Goal: Communication & Community: Answer question/provide support

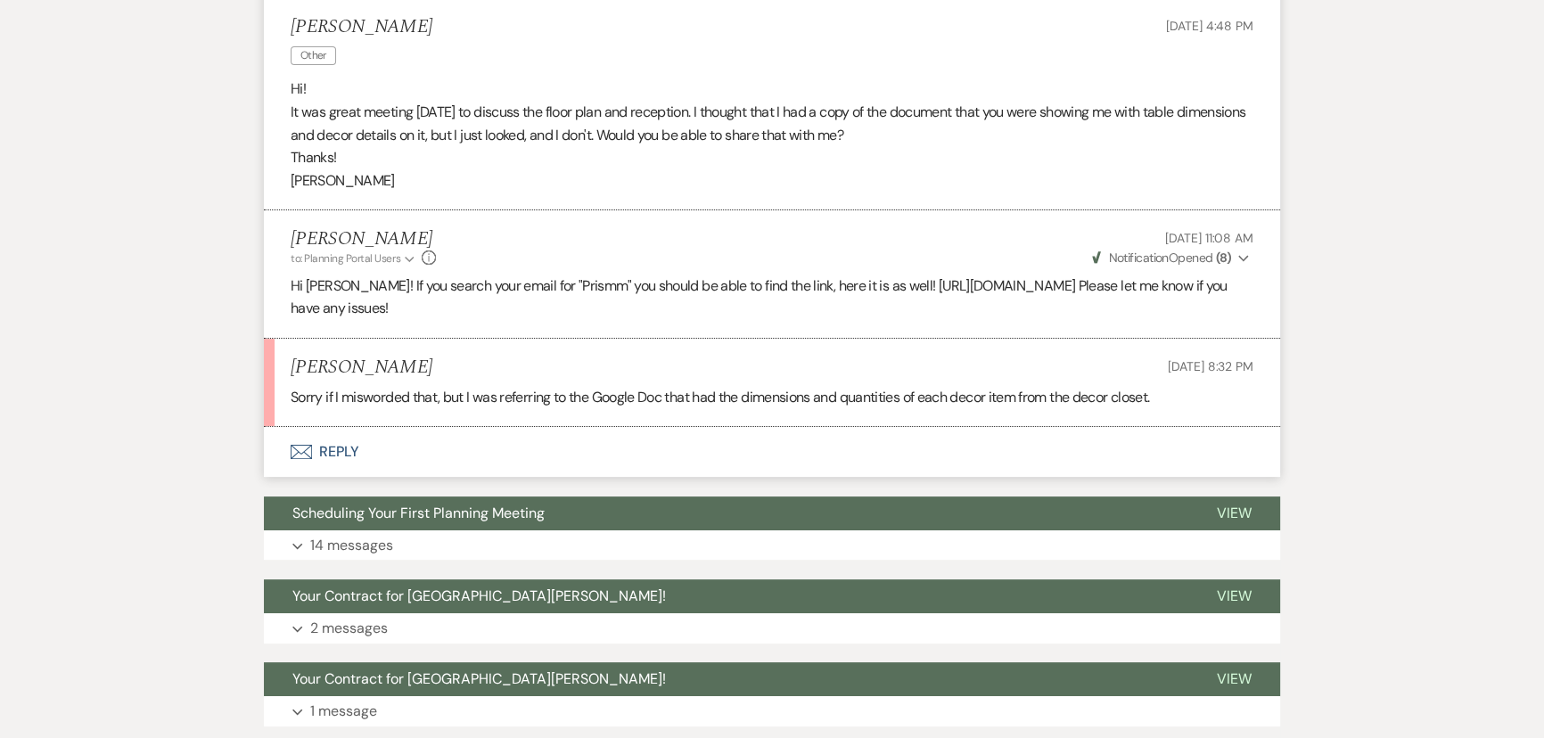
click at [335, 453] on button "Envelope Reply" at bounding box center [772, 452] width 1016 height 50
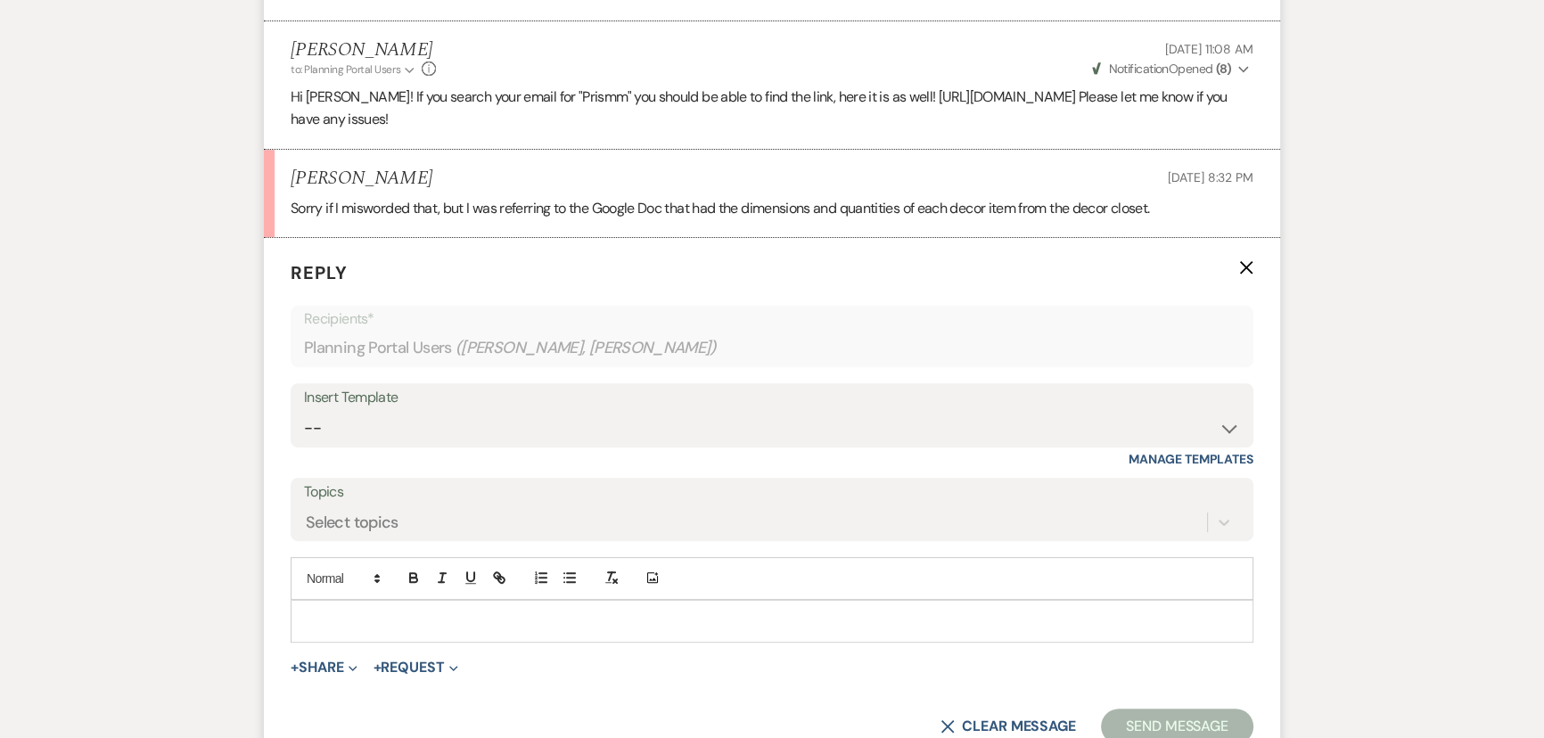
scroll to position [868, 0]
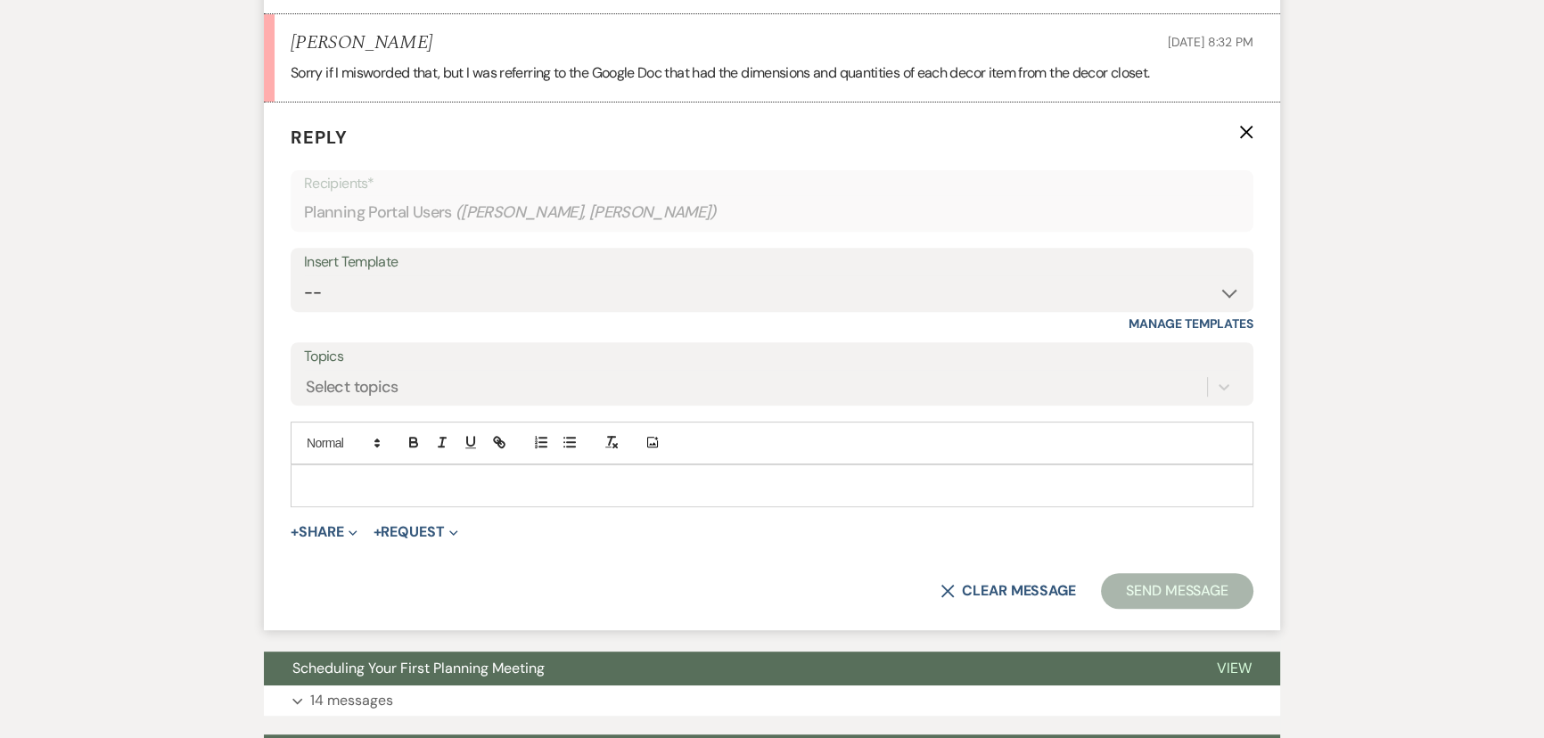
click at [550, 490] on p at bounding box center [772, 486] width 934 height 20
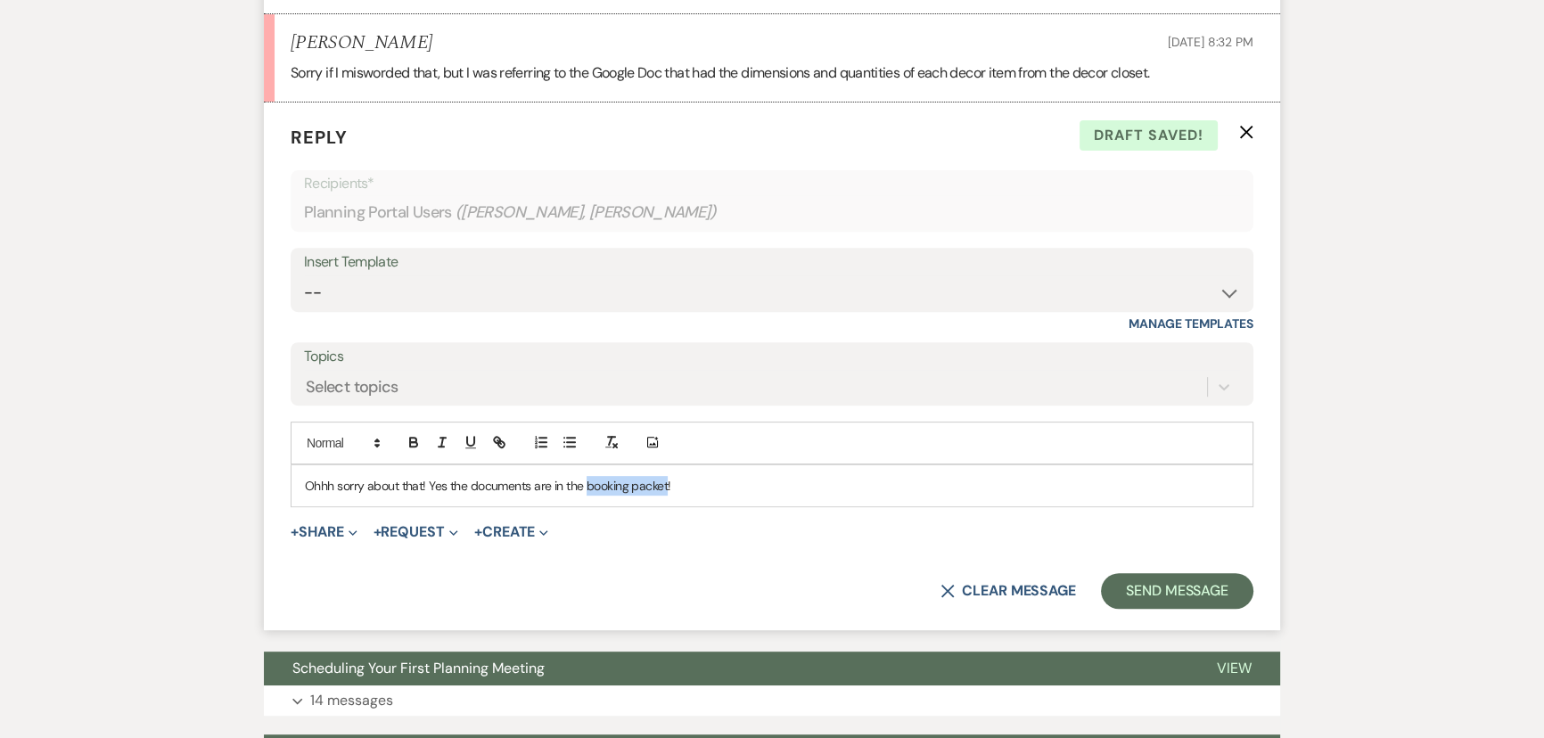
drag, startPoint x: 585, startPoint y: 483, endPoint x: 669, endPoint y: 478, distance: 84.0
click at [669, 478] on p "Ohhh sorry about that! Yes the documents are in the booking packet!" at bounding box center [772, 486] width 934 height 20
click at [499, 441] on icon "button" at bounding box center [501, 444] width 6 height 6
paste input "https://drive.google.com/drive/folders/1PFs4mWeq4LG7NRBGtkfgs5X8iSXVTvMn?usp=sh…"
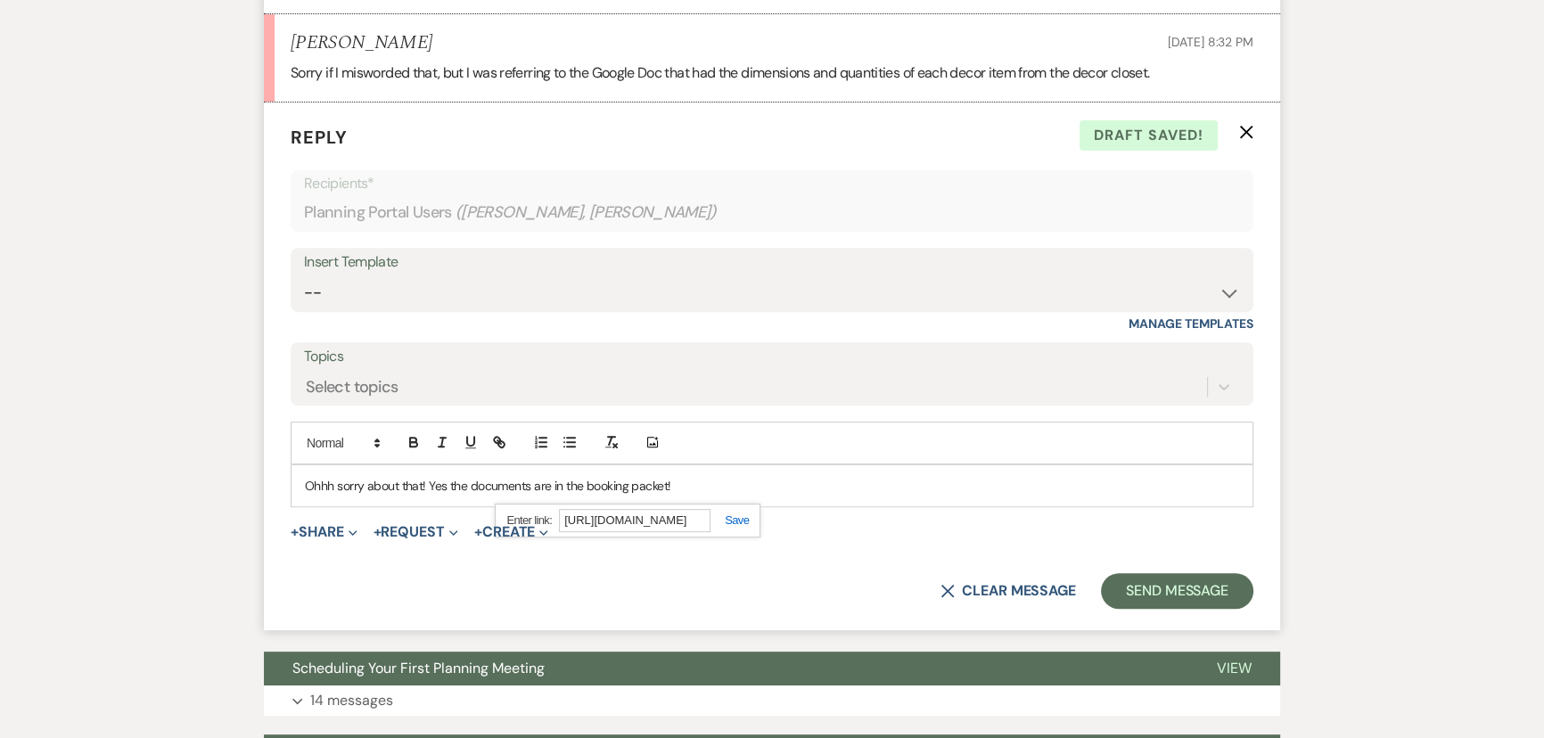
type input "https://drive.google.com/drive/folders/1PFs4mWeq4LG7NRBGtkfgs5X8iSXVTvMn?usp=sh…"
click at [737, 519] on link at bounding box center [730, 520] width 38 height 13
click at [722, 488] on p "Ohhh sorry about that! Yes the documents are in the booking packet !" at bounding box center [772, 486] width 934 height 20
click at [637, 489] on link "booking packet" at bounding box center [623, 486] width 81 height 16
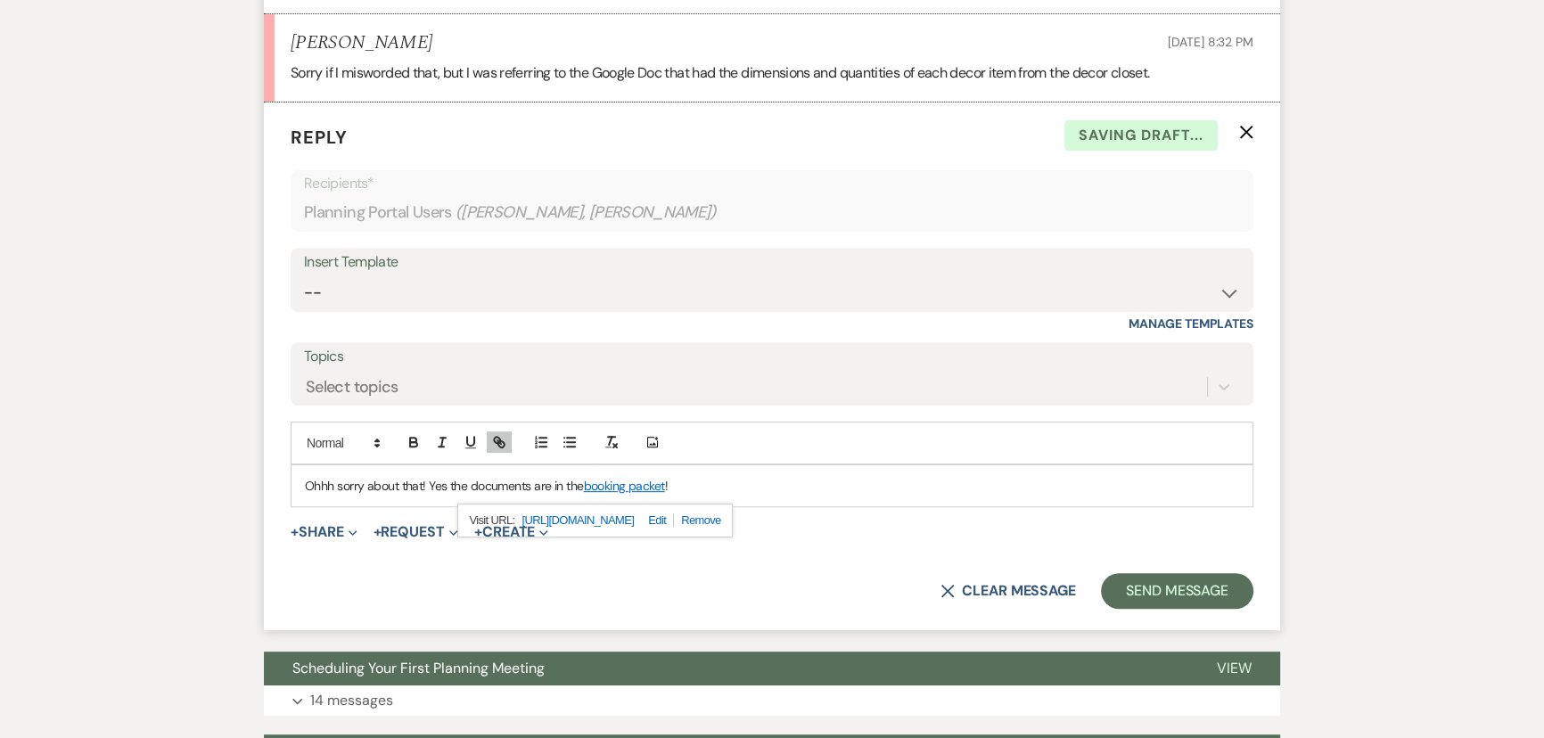
click at [634, 513] on link "https://drive.google.com/drive/folders/1PFs4mWeq4LG7NRBGtkfgs5X8iSXVTvMn?usp=sh…" at bounding box center [578, 520] width 112 height 23
click at [796, 480] on p "Ohhh sorry about that! Yes the documents are in the booking packet !" at bounding box center [772, 486] width 934 height 20
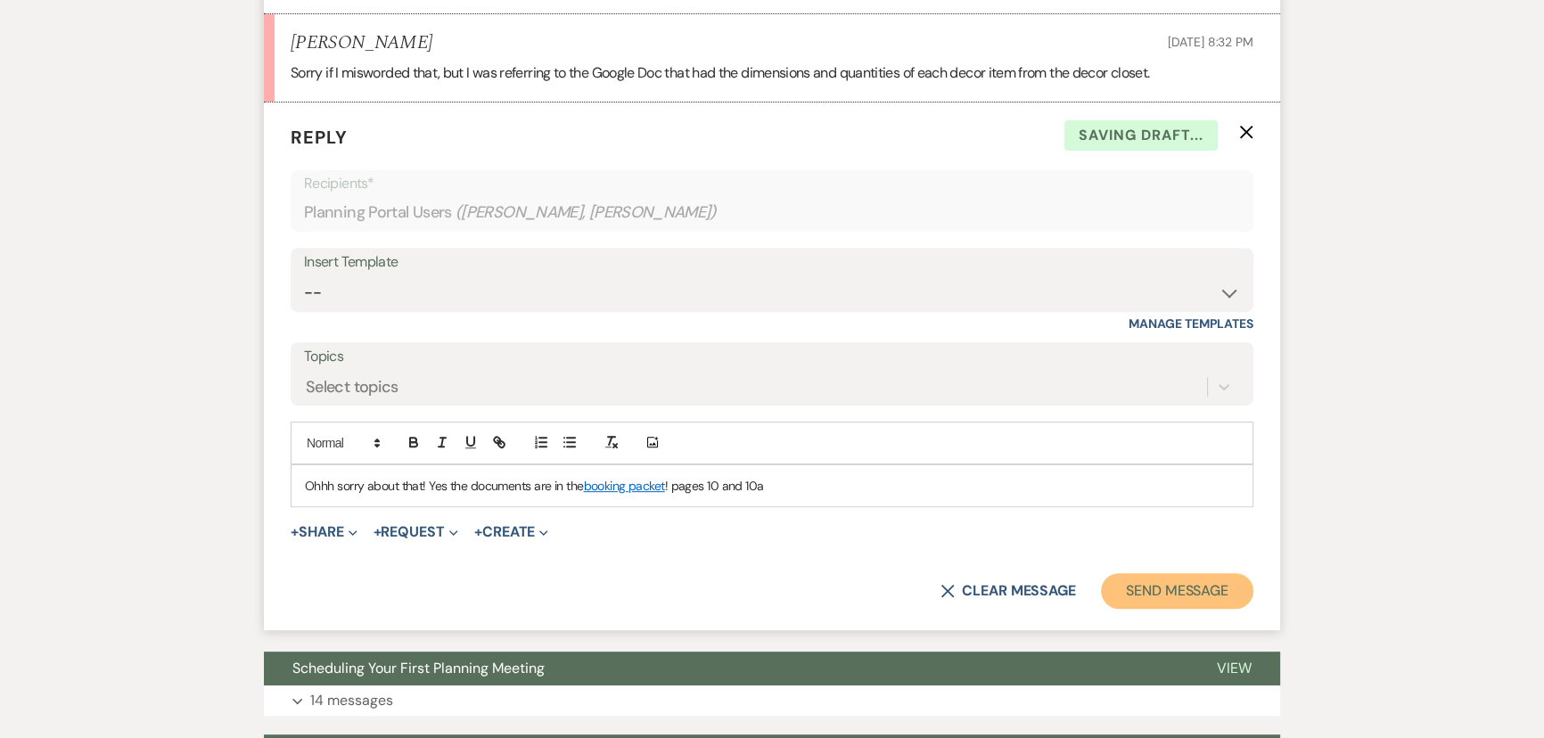
click at [1156, 581] on button "Send Message" at bounding box center [1177, 591] width 152 height 36
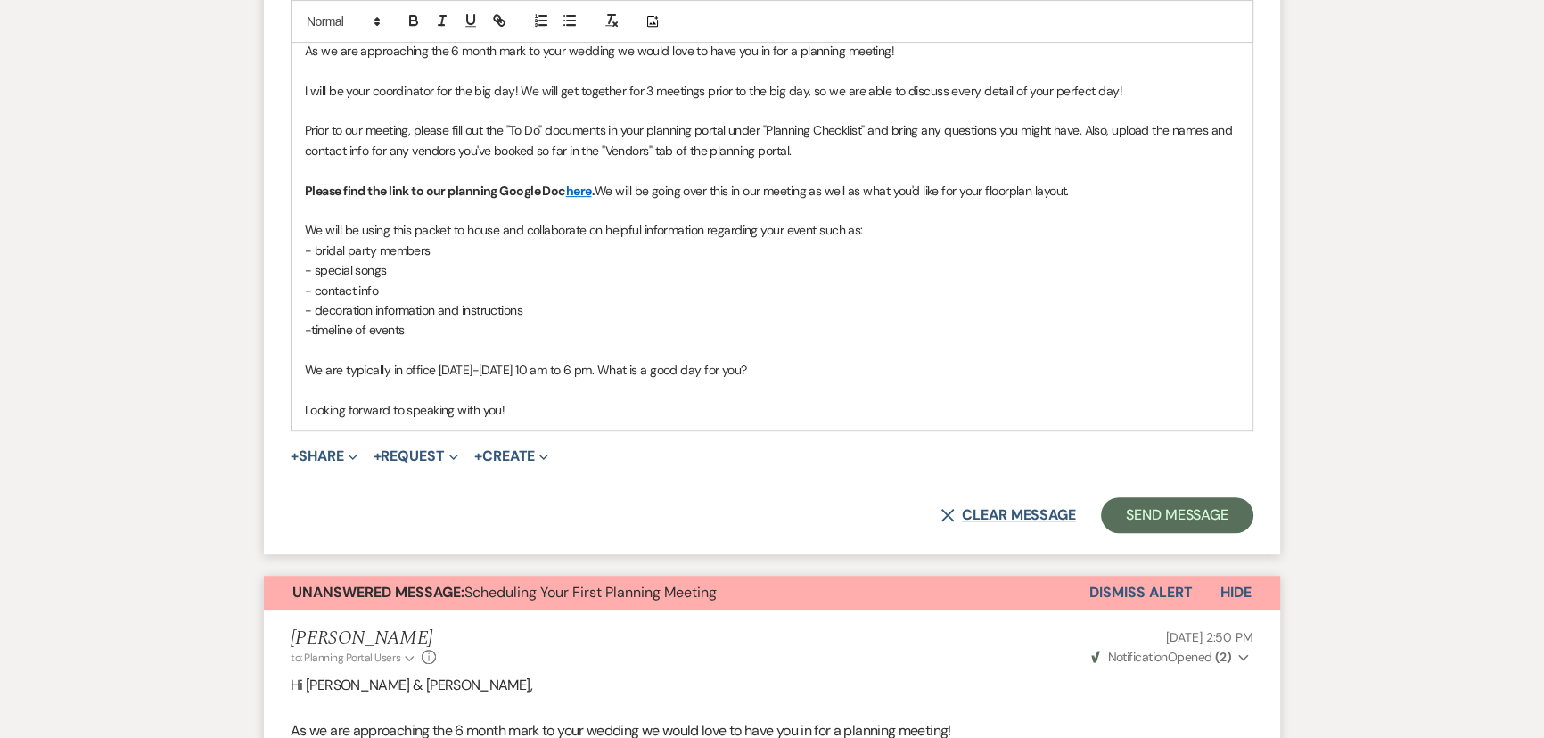
click at [999, 508] on button "X Clear message" at bounding box center [1009, 515] width 136 height 14
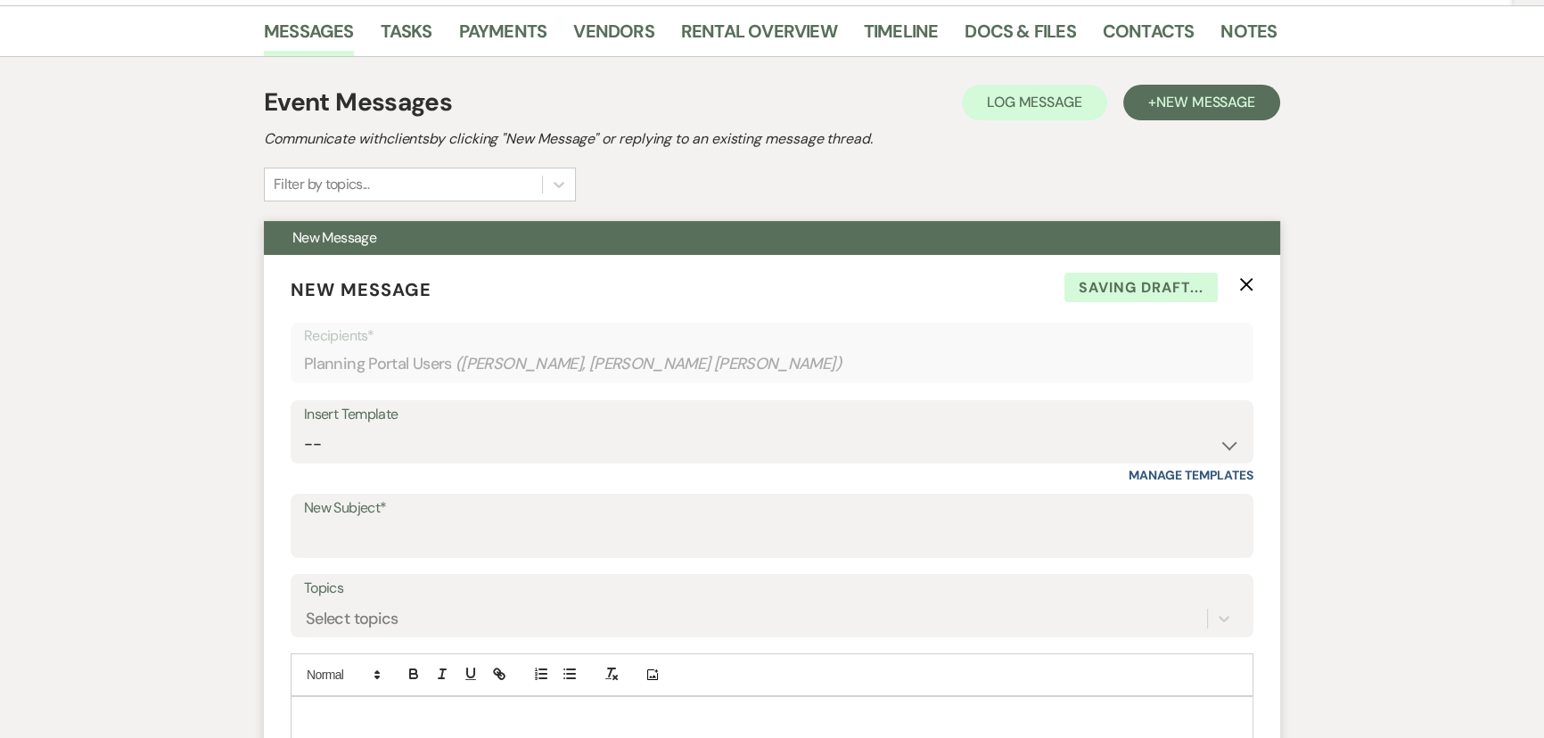
scroll to position [145, 0]
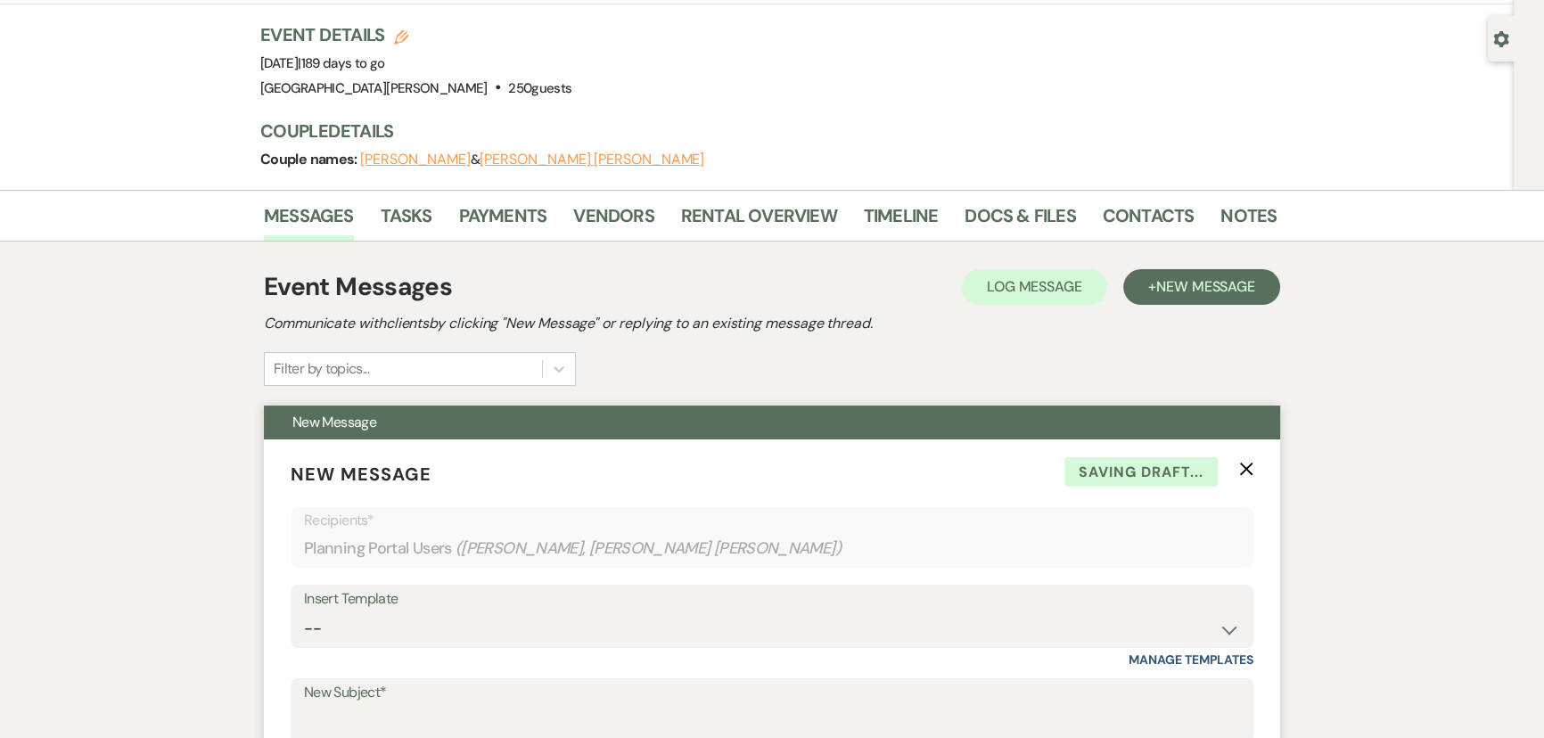
click at [1249, 462] on icon "X" at bounding box center [1246, 469] width 14 height 14
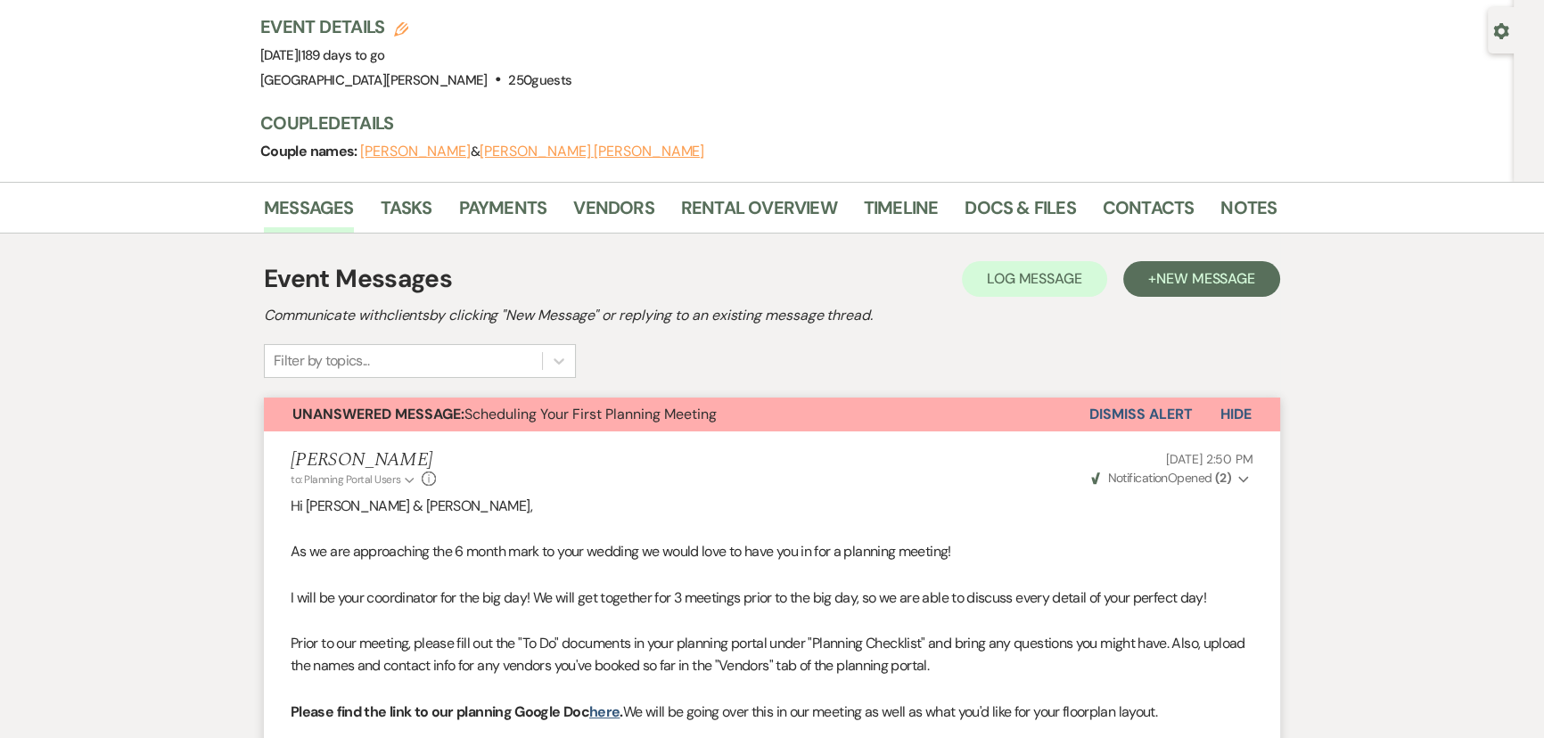
scroll to position [0, 0]
